Goal: Information Seeking & Learning: Understand process/instructions

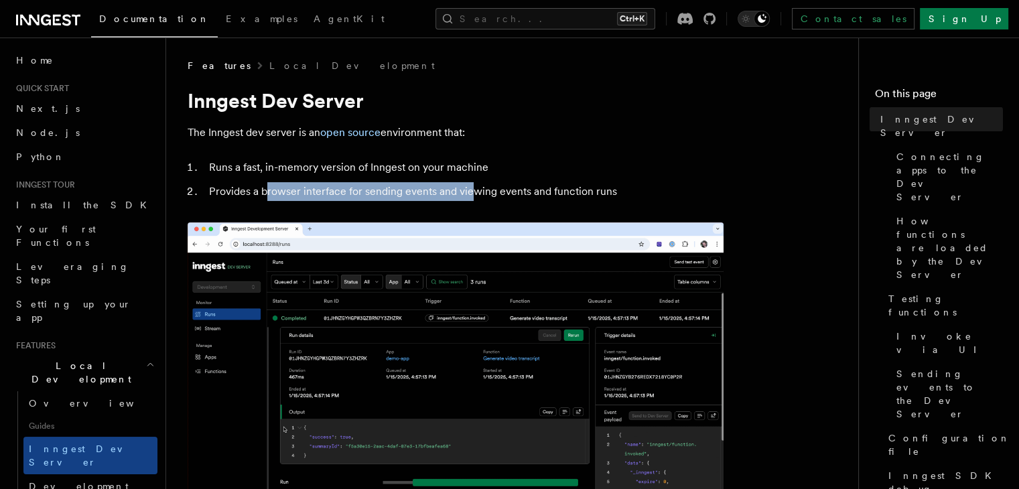
drag, startPoint x: 265, startPoint y: 197, endPoint x: 485, endPoint y: 194, distance: 220.4
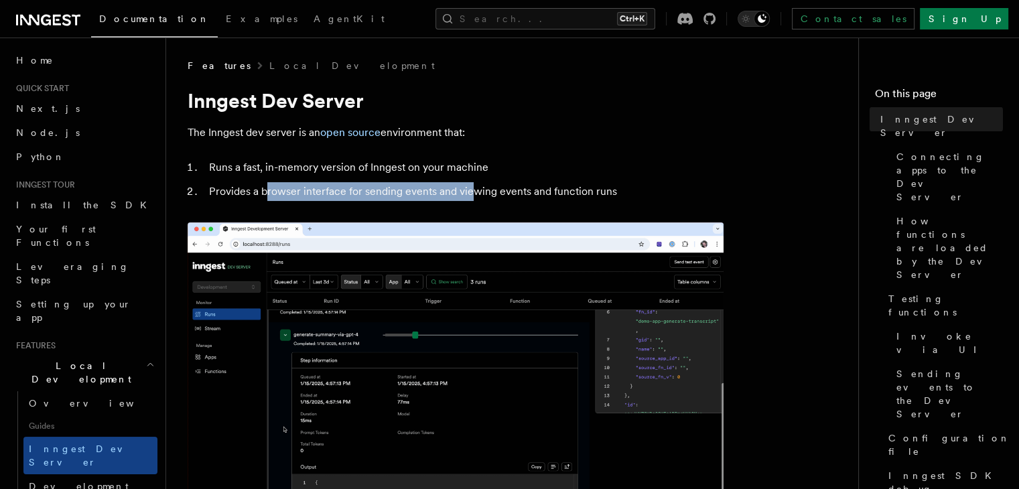
click at [480, 192] on li "Provides a browser interface for sending events and viewing events and function…" at bounding box center [464, 191] width 518 height 19
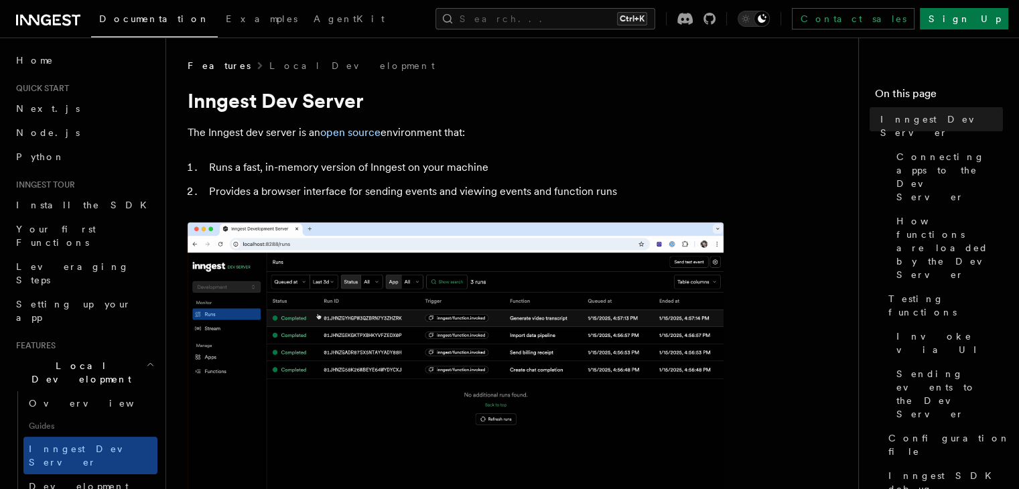
click at [512, 195] on li "Provides a browser interface for sending events and viewing events and function…" at bounding box center [464, 191] width 518 height 19
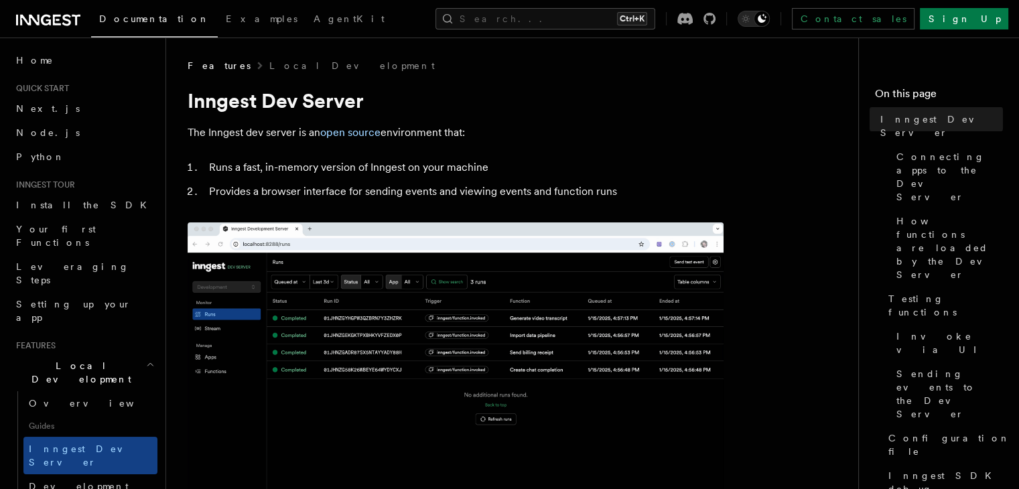
click at [546, 190] on li "Provides a browser interface for sending events and viewing events and function…" at bounding box center [464, 191] width 518 height 19
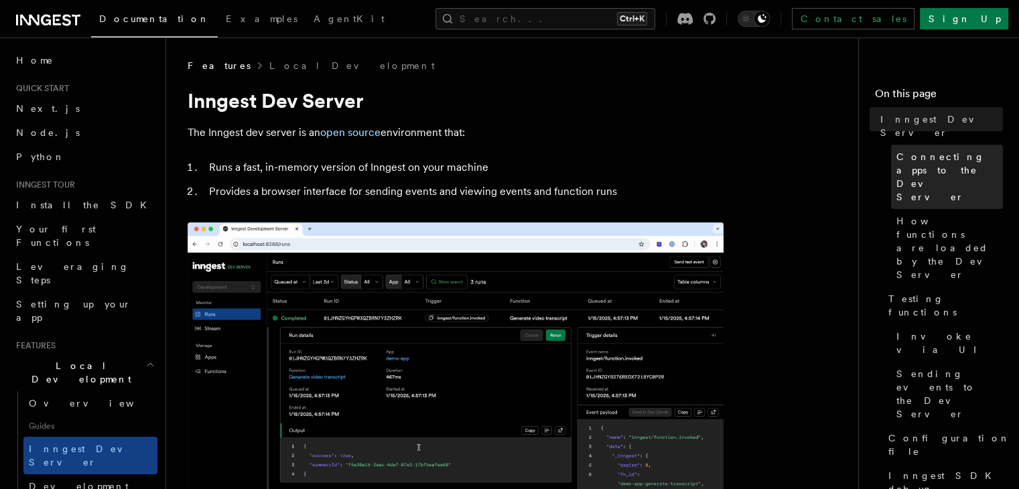
click at [896, 150] on span "Connecting apps to the Dev Server" at bounding box center [949, 177] width 107 height 54
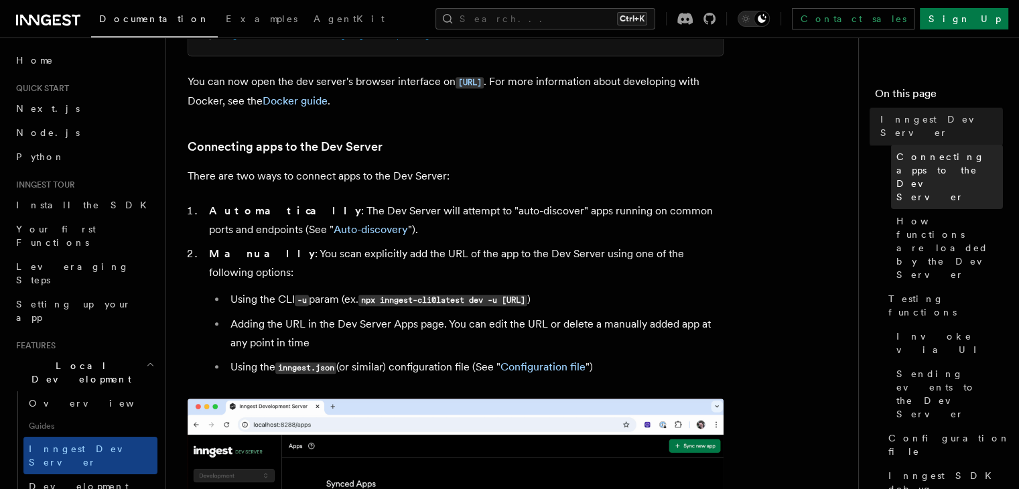
scroll to position [794, 0]
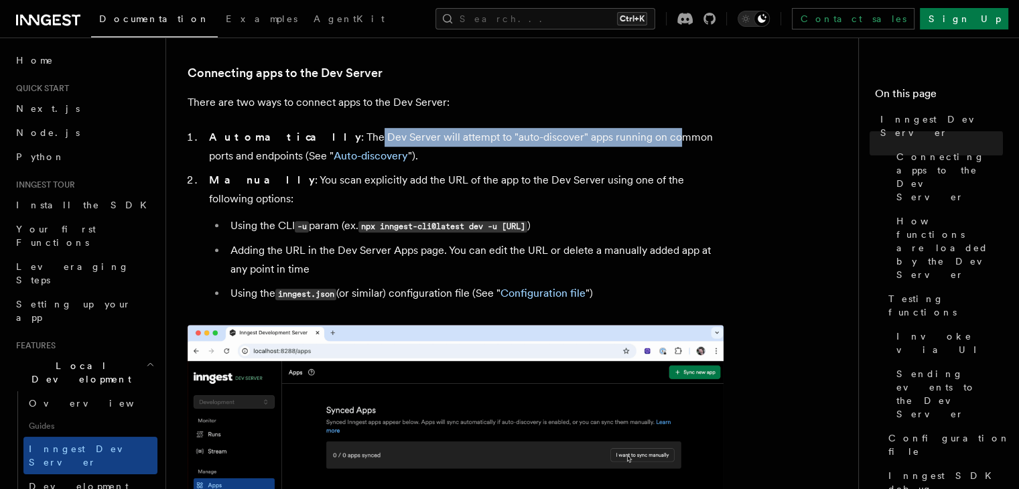
drag, startPoint x: 299, startPoint y: 132, endPoint x: 597, endPoint y: 143, distance: 297.6
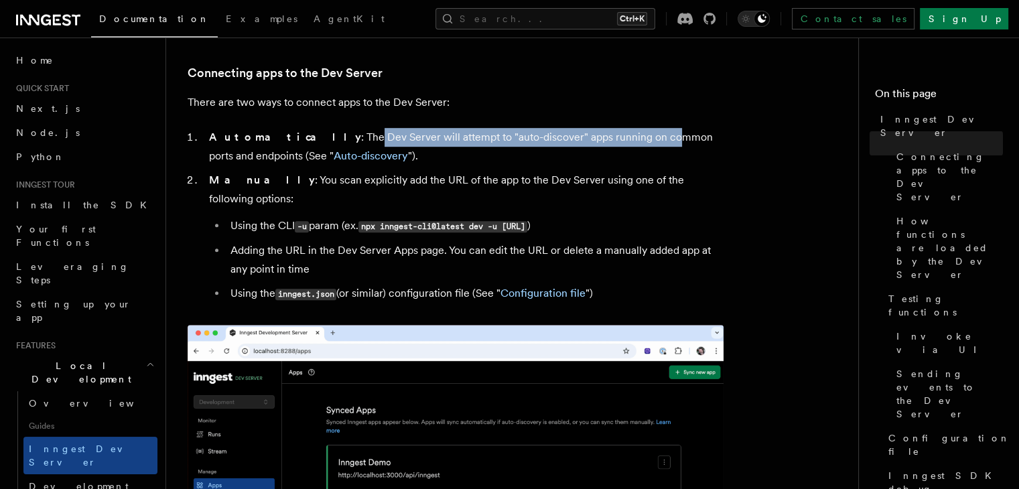
click at [597, 143] on li "Automatically : The Dev Server will attempt to "auto-discover" apps running on …" at bounding box center [464, 147] width 518 height 38
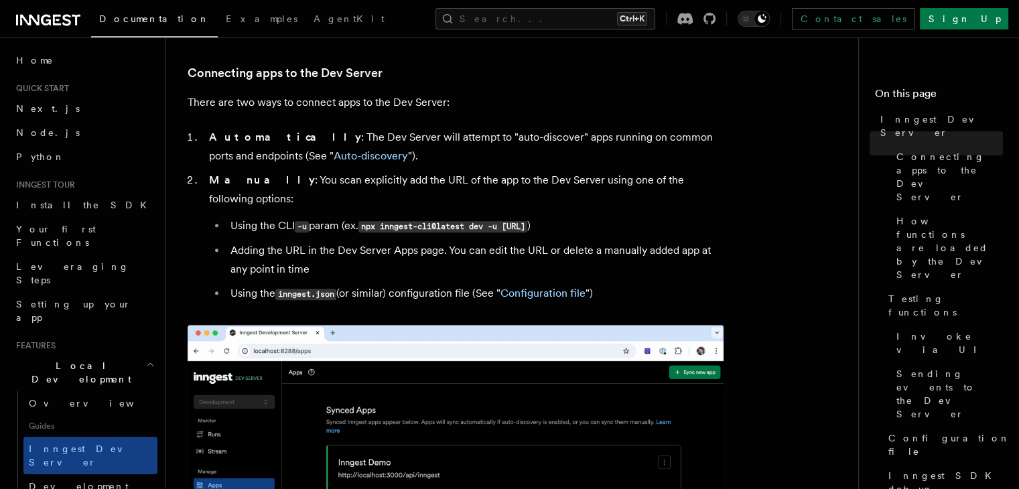
click at [610, 141] on li "Automatically : The Dev Server will attempt to "auto-discover" apps running on …" at bounding box center [464, 147] width 518 height 38
drag, startPoint x: 253, startPoint y: 176, endPoint x: 427, endPoint y: 186, distance: 173.7
click at [421, 186] on li "Manually : You scan explicitly add the URL of the app to the Dev Server using o…" at bounding box center [464, 237] width 518 height 133
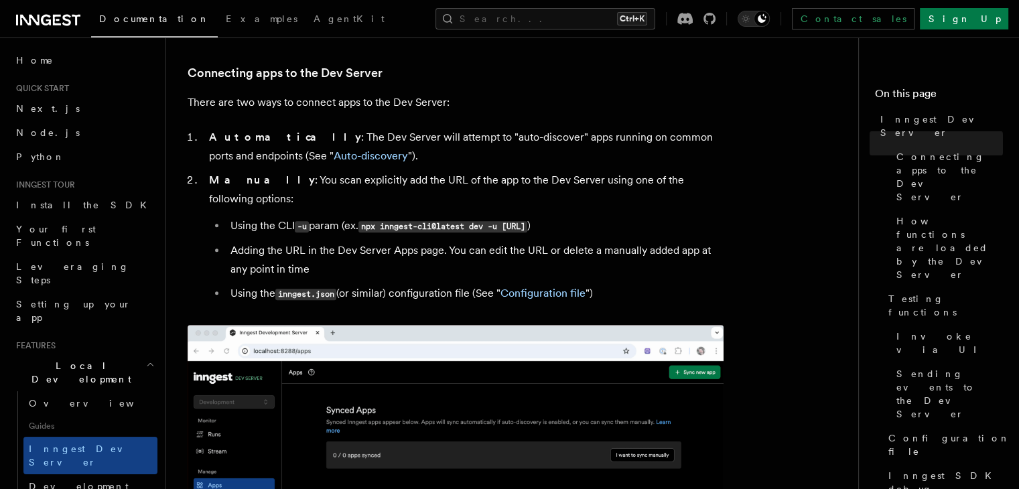
click at [465, 180] on li "Manually : You scan explicitly add the URL of the app to the Dev Server using o…" at bounding box center [464, 237] width 518 height 133
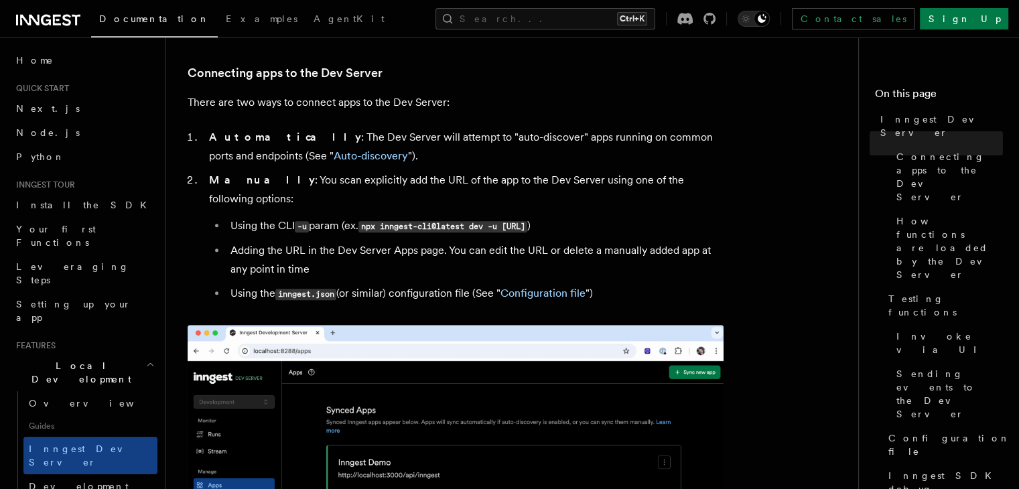
click at [405, 265] on ul "Using the CLI -u param (ex. npx inngest-cli@latest dev -u [URL] ) Adding the UR…" at bounding box center [466, 259] width 514 height 87
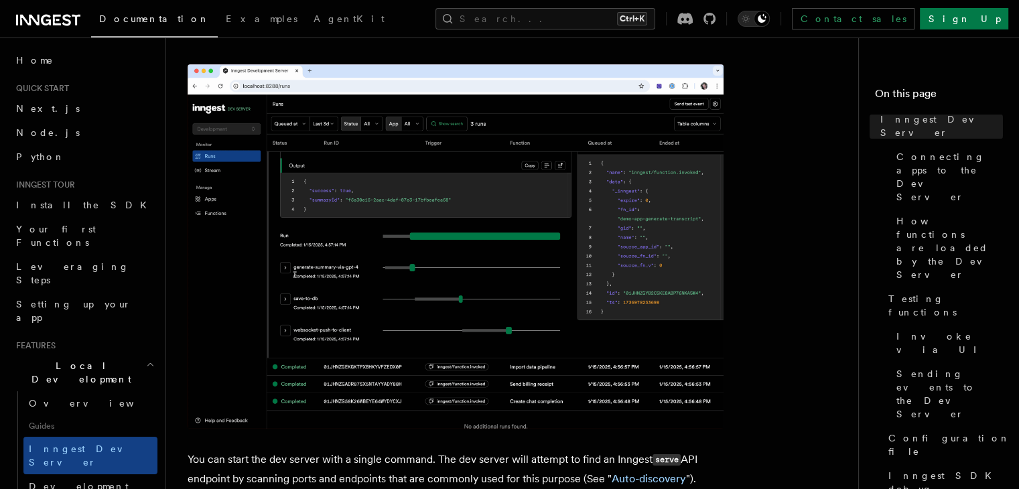
scroll to position [0, 0]
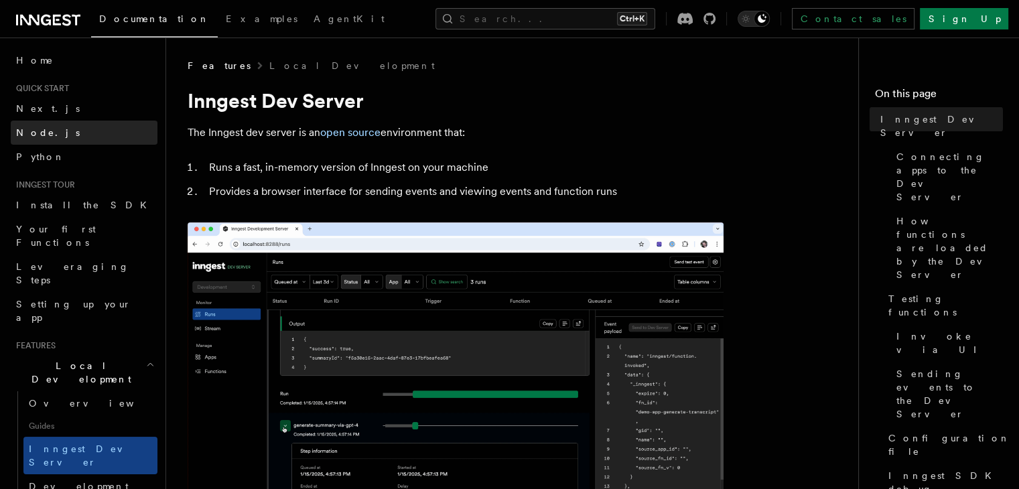
click at [62, 133] on link "Node.js" at bounding box center [84, 133] width 147 height 24
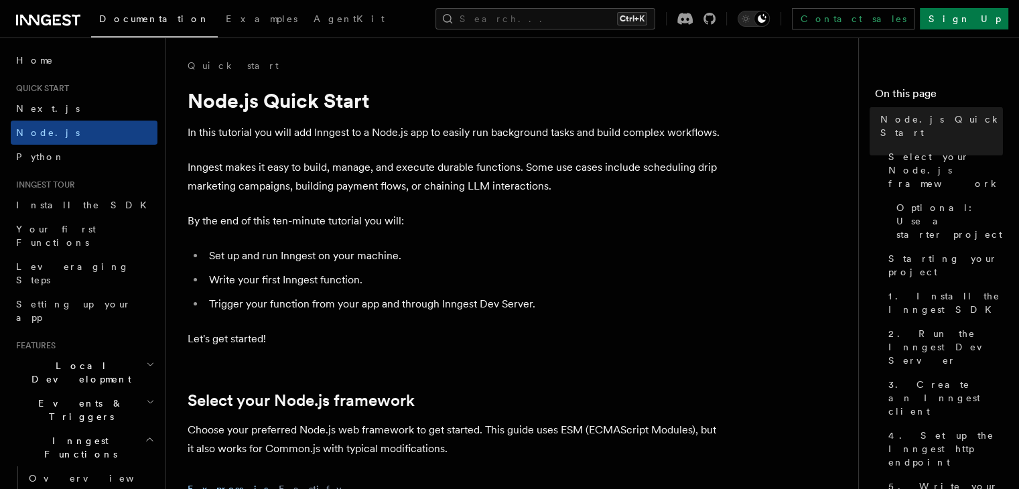
scroll to position [312, 0]
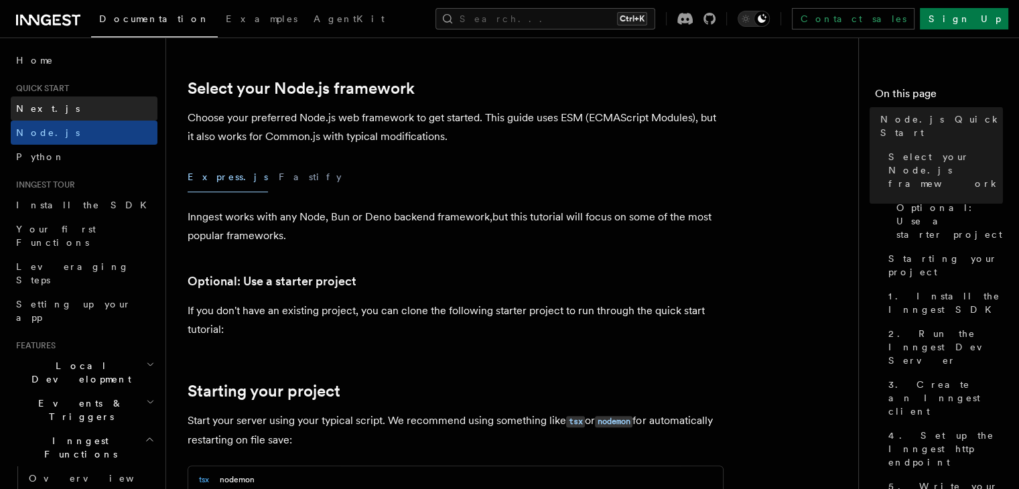
click at [92, 102] on link "Next.js" at bounding box center [84, 108] width 147 height 24
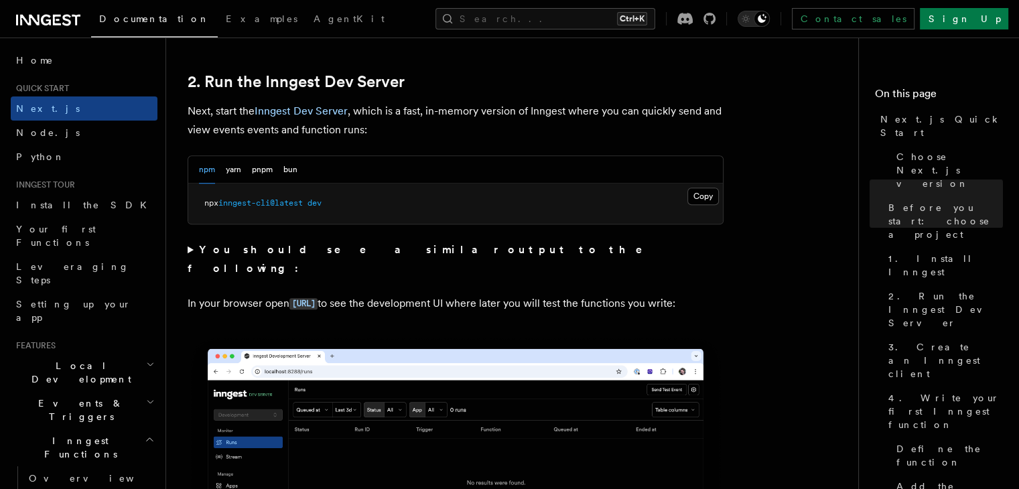
scroll to position [924, 0]
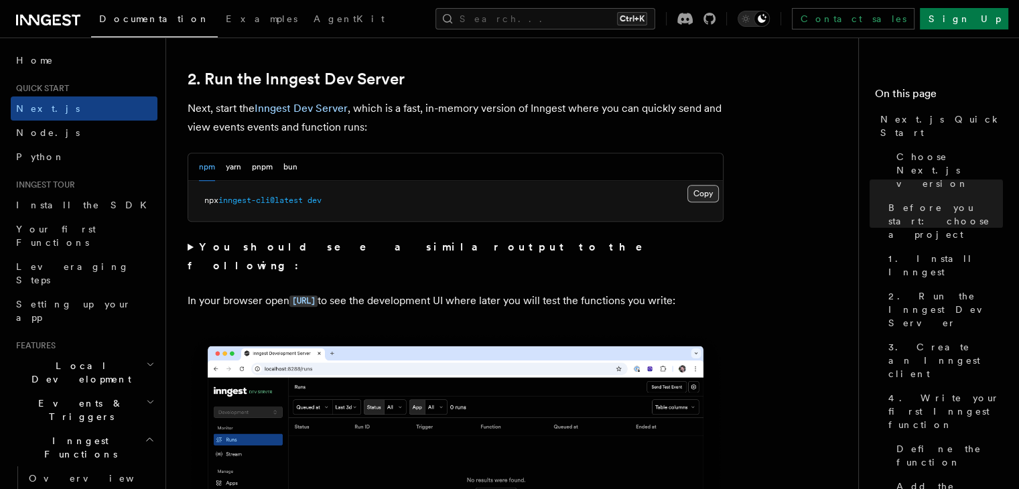
click at [701, 194] on button "Copy Copied" at bounding box center [702, 193] width 31 height 17
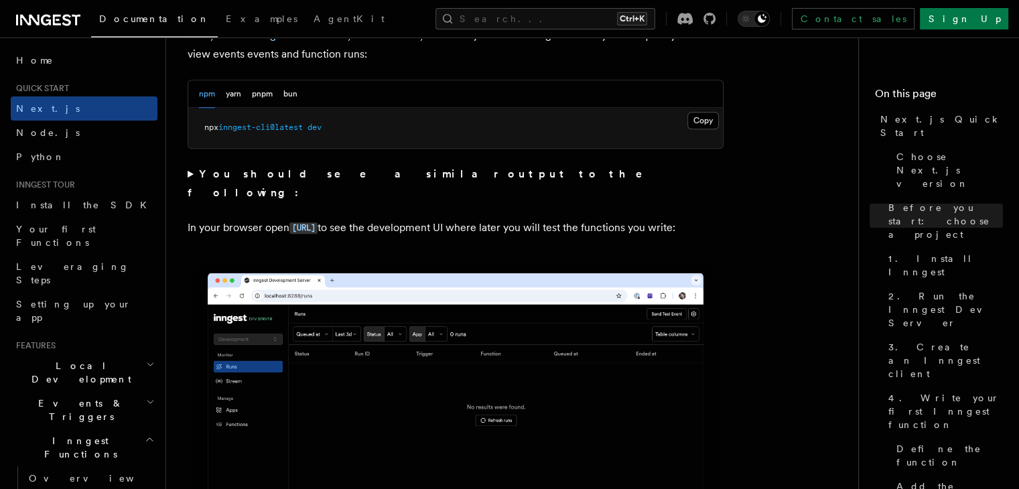
scroll to position [998, 0]
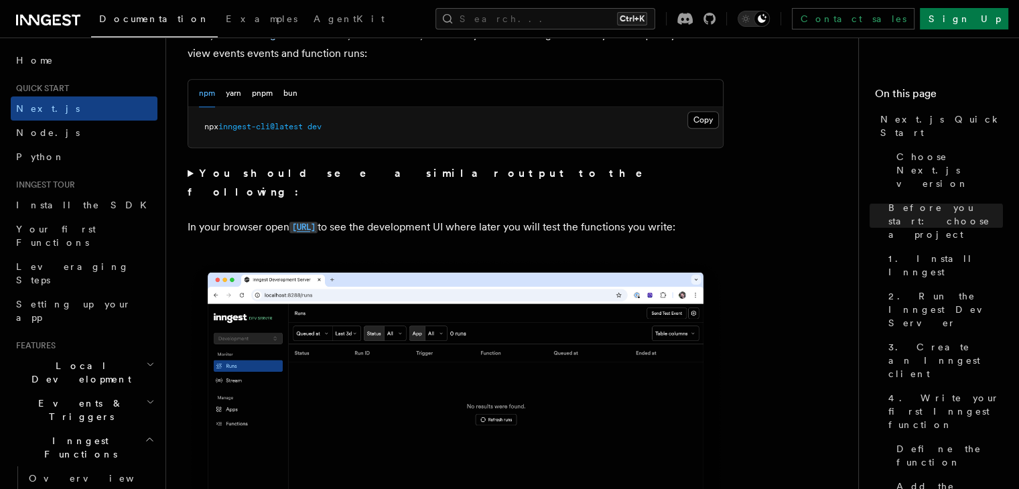
click at [318, 222] on code "[URL]" at bounding box center [303, 227] width 28 height 11
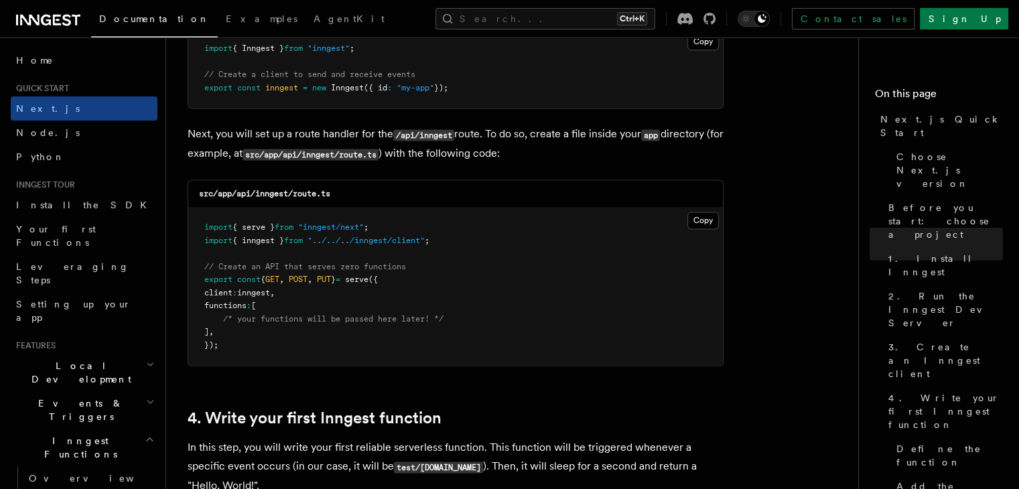
scroll to position [1807, 0]
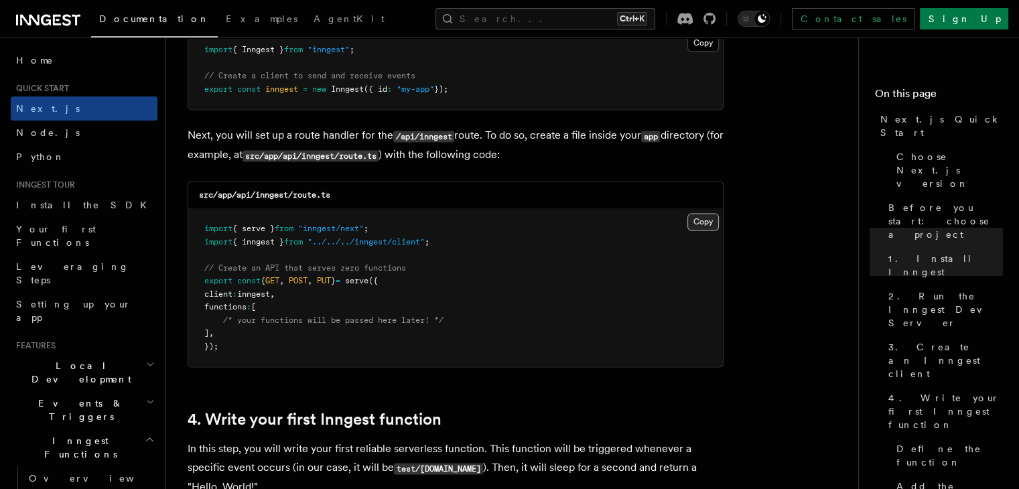
click at [701, 223] on button "Copy Copied" at bounding box center [702, 221] width 31 height 17
